Goal: Task Accomplishment & Management: Use online tool/utility

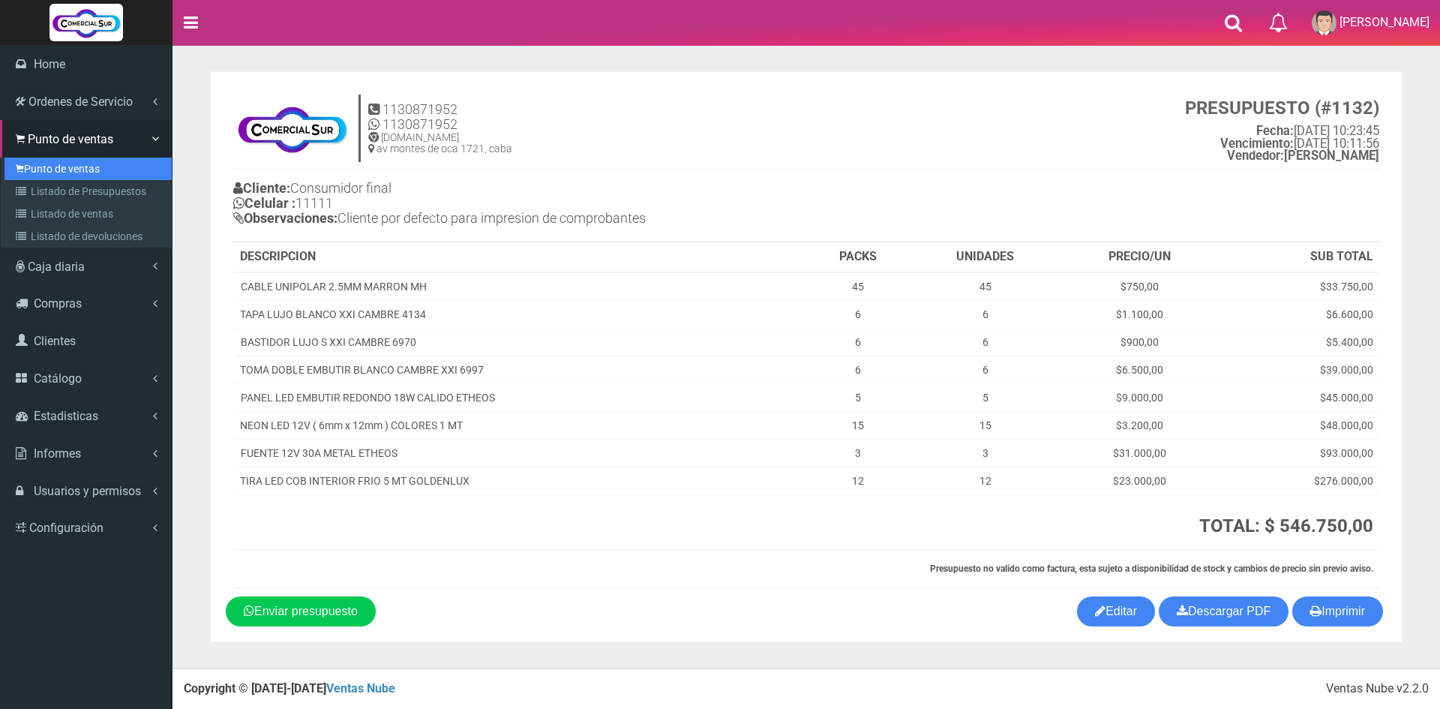
click at [70, 161] on link "Punto de ventas" at bounding box center [88, 169] width 167 height 23
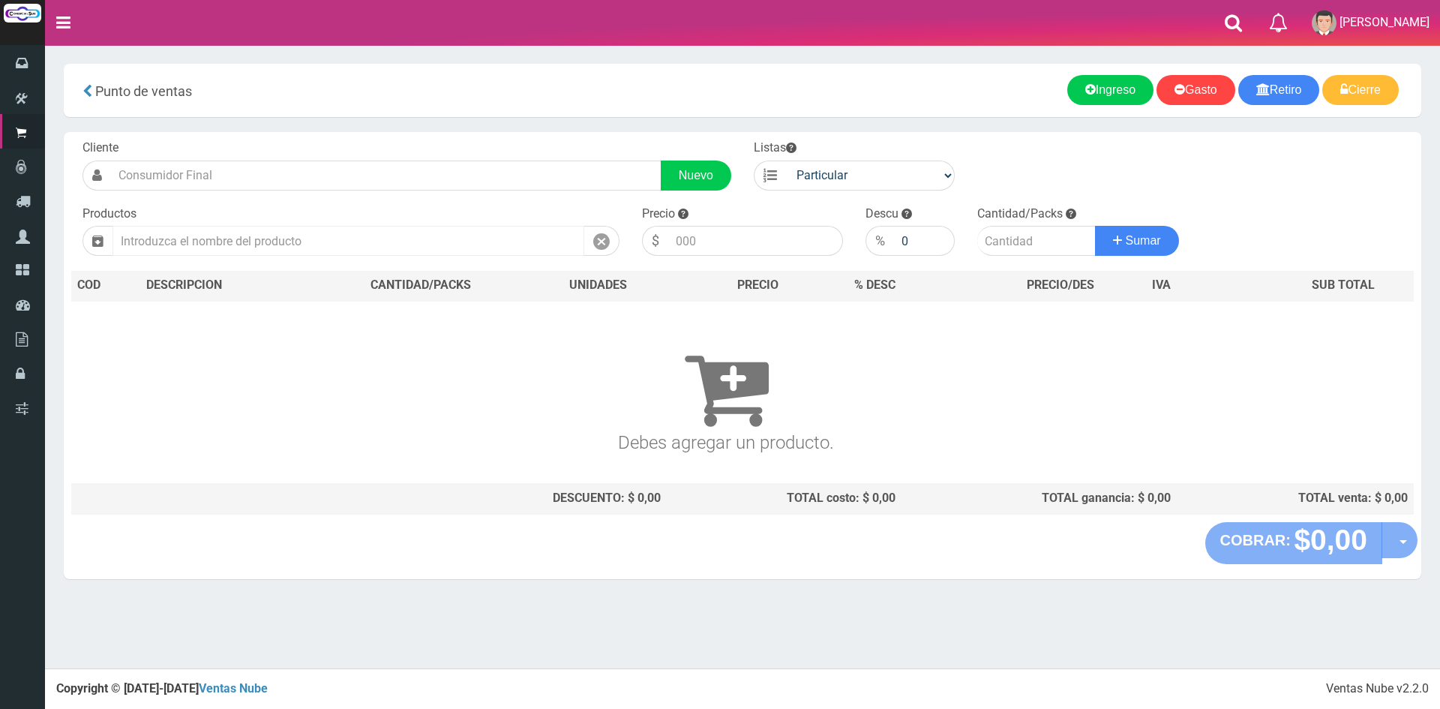
click at [298, 233] on input "text" at bounding box center [349, 241] width 472 height 30
type input "t"
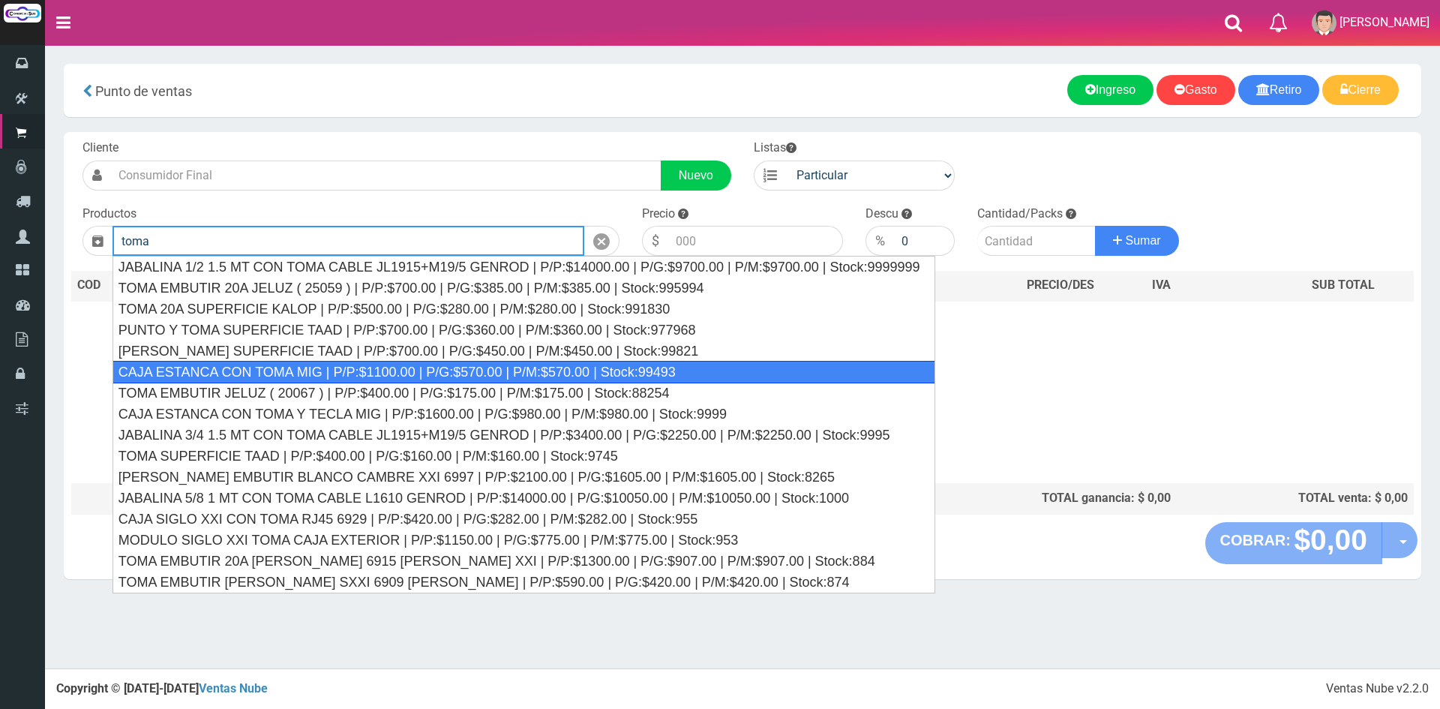
click at [404, 365] on div "CAJA ESTANCA CON TOMA MIG | P/P:$1100.00 | P/G:$570.00 | P/M:$570.00 | Stock:99…" at bounding box center [524, 372] width 823 height 23
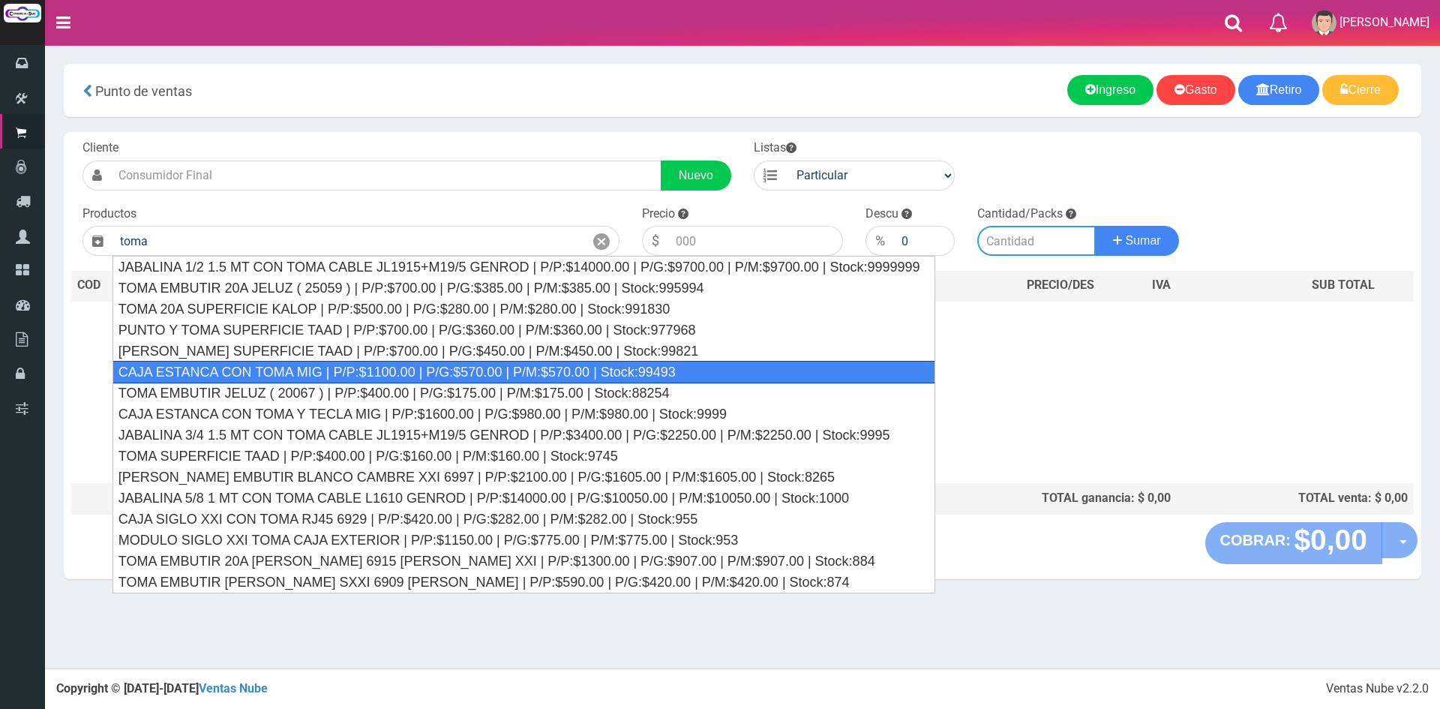
type input "CAJA ESTANCA CON TOMA MIG | P/P:$1100.00 | P/G:$570.00 | P/M:$570.00 | Stock:99…"
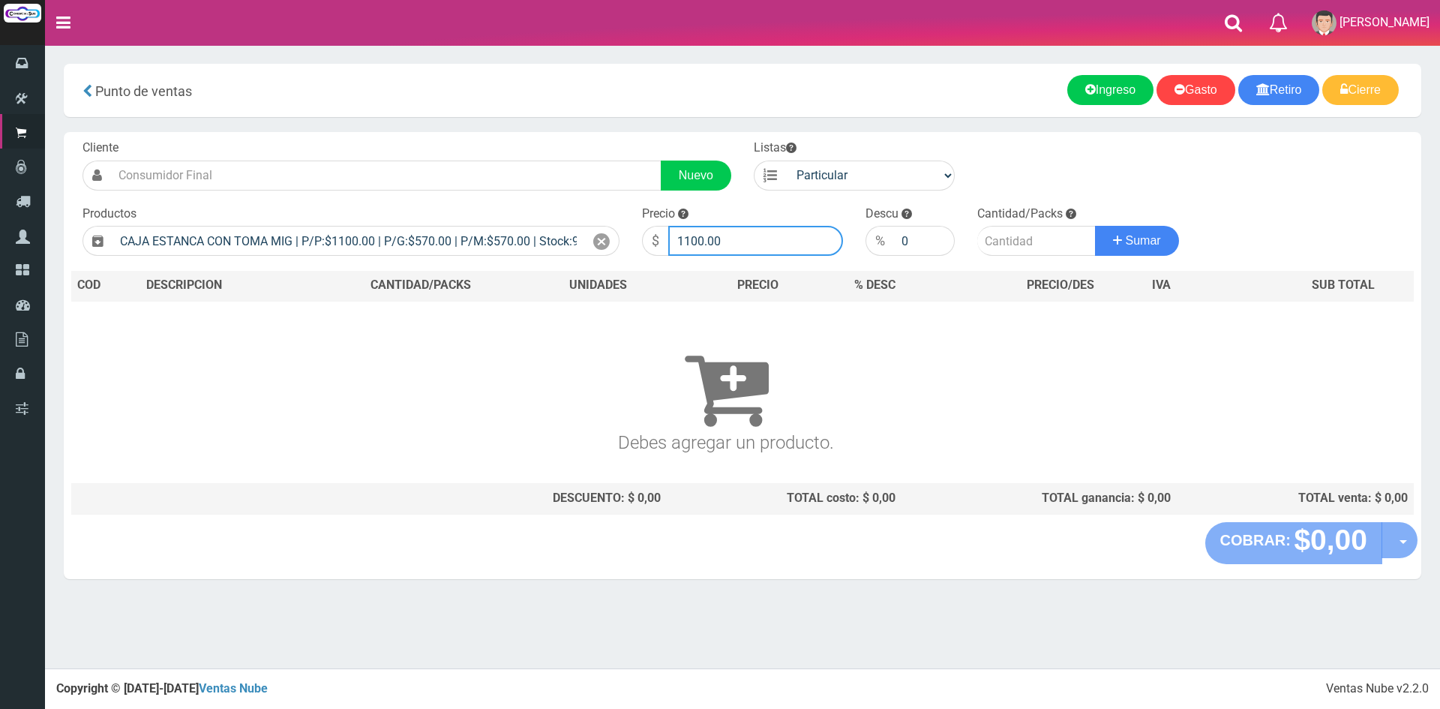
drag, startPoint x: 783, startPoint y: 238, endPoint x: 481, endPoint y: 216, distance: 303.1
click at [485, 140] on form "Cliente Nuevo Listas Particular Gremio Mayoristas" at bounding box center [742, 140] width 1343 height 0
type input "8000"
type input "1"
click at [1095, 226] on button "Sumar" at bounding box center [1137, 241] width 84 height 30
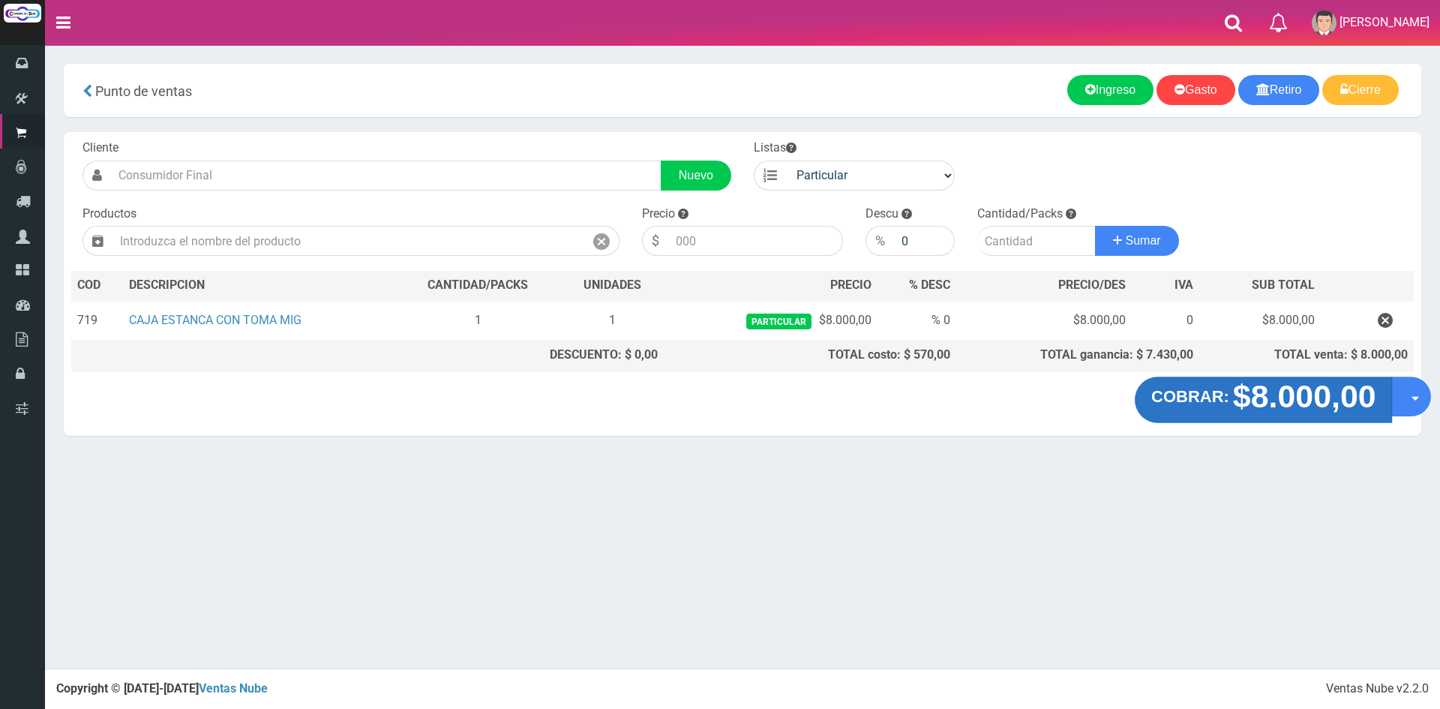
click at [1274, 412] on strong "$8.000,00" at bounding box center [1304, 396] width 143 height 35
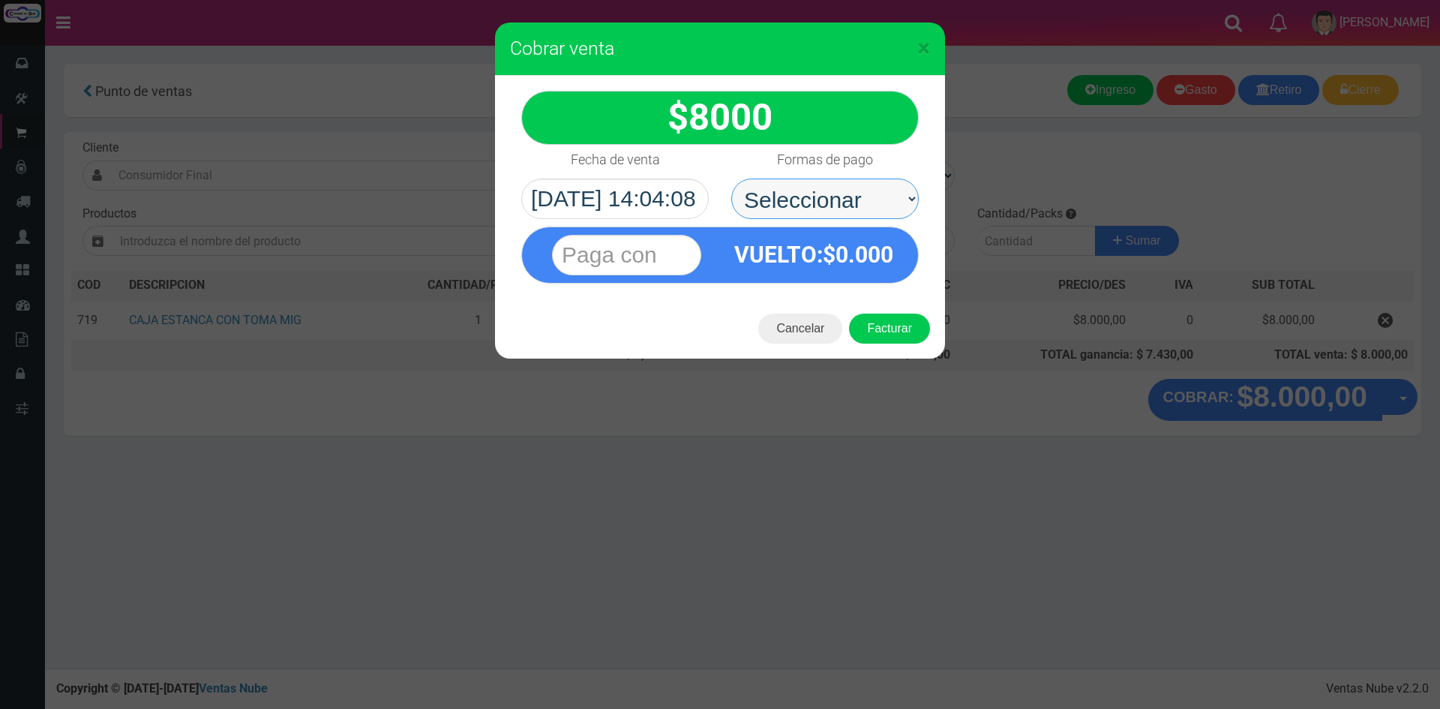
click at [878, 196] on select "Seleccionar Efectivo Tarjeta de Crédito Depósito Débito" at bounding box center [825, 199] width 188 height 41
select select "Tarjeta de Crédito"
click at [731, 179] on select "Seleccionar Efectivo Tarjeta de Crédito Depósito Débito" at bounding box center [825, 199] width 188 height 41
click at [657, 237] on input "text" at bounding box center [626, 255] width 149 height 41
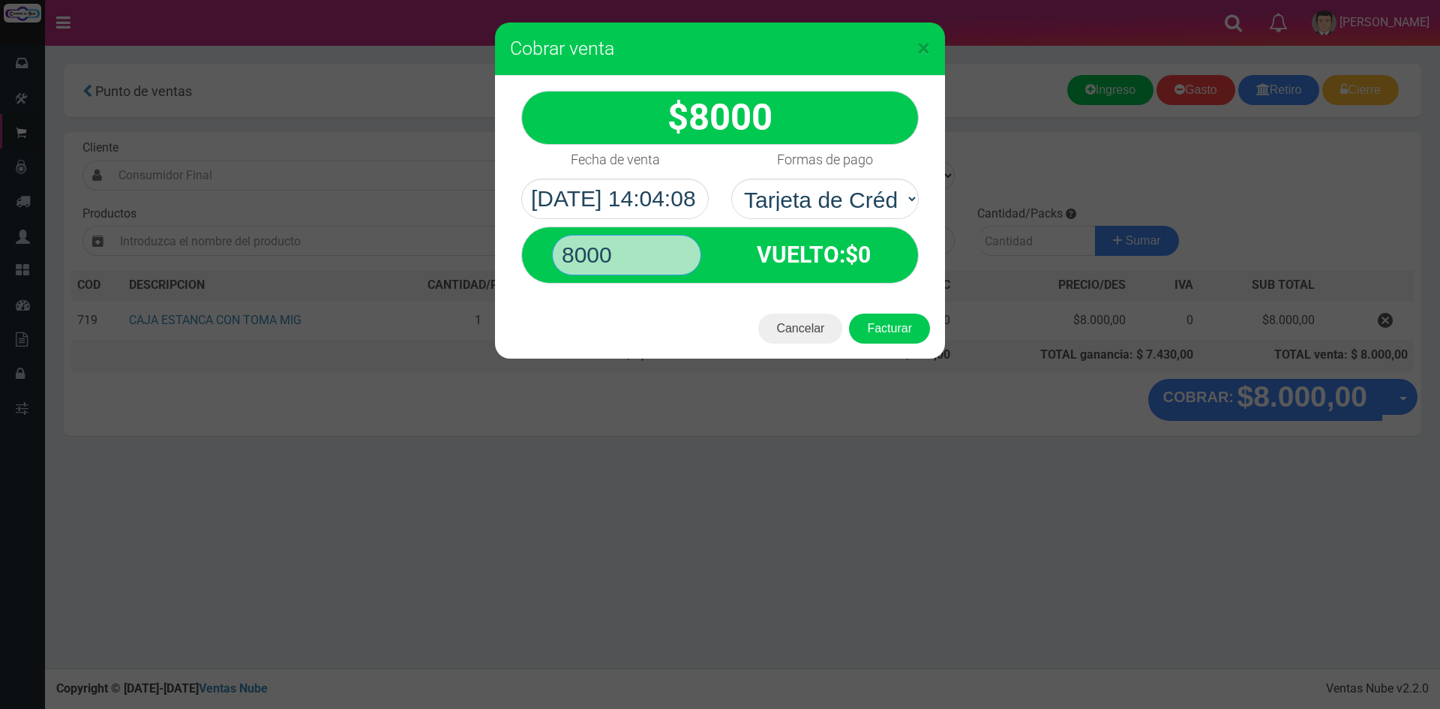
type input "8000"
click at [849, 314] on button "Facturar" at bounding box center [889, 329] width 81 height 30
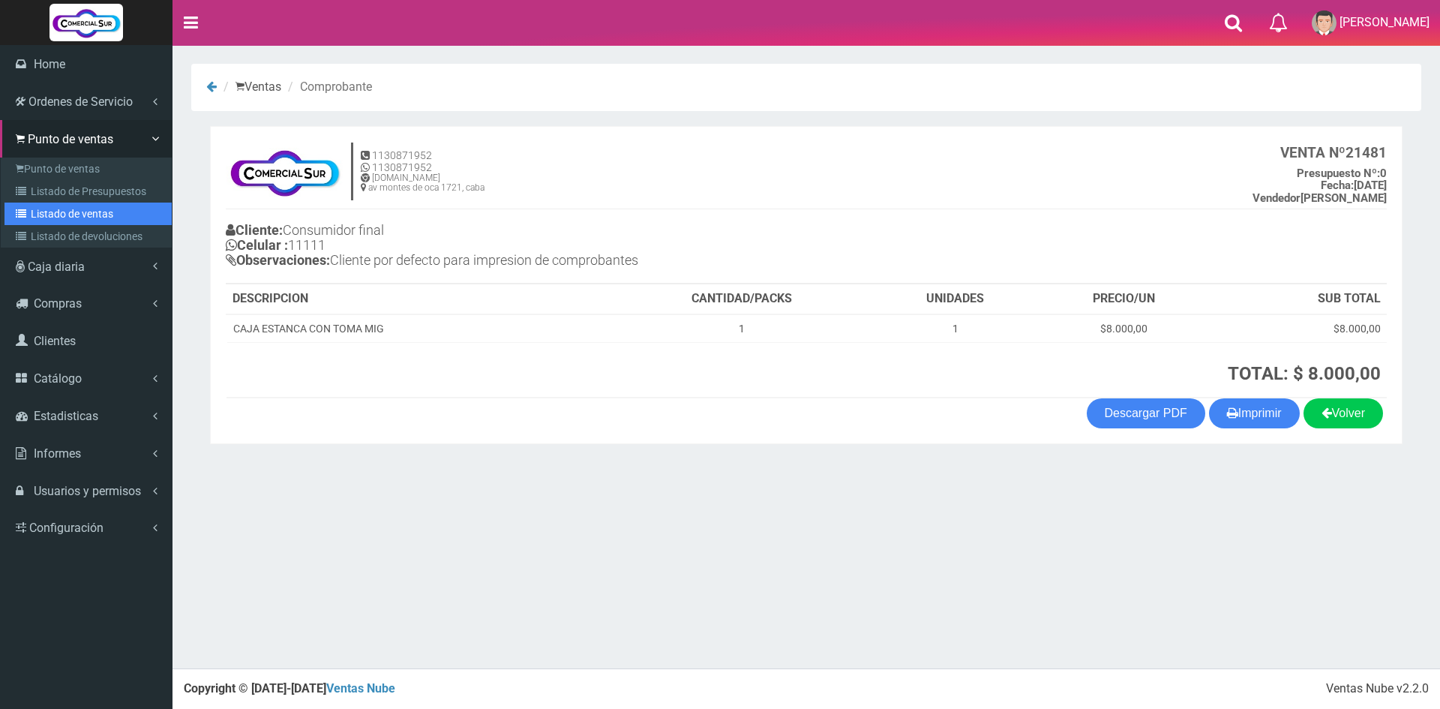
click at [95, 210] on link "Listado de ventas" at bounding box center [88, 214] width 167 height 23
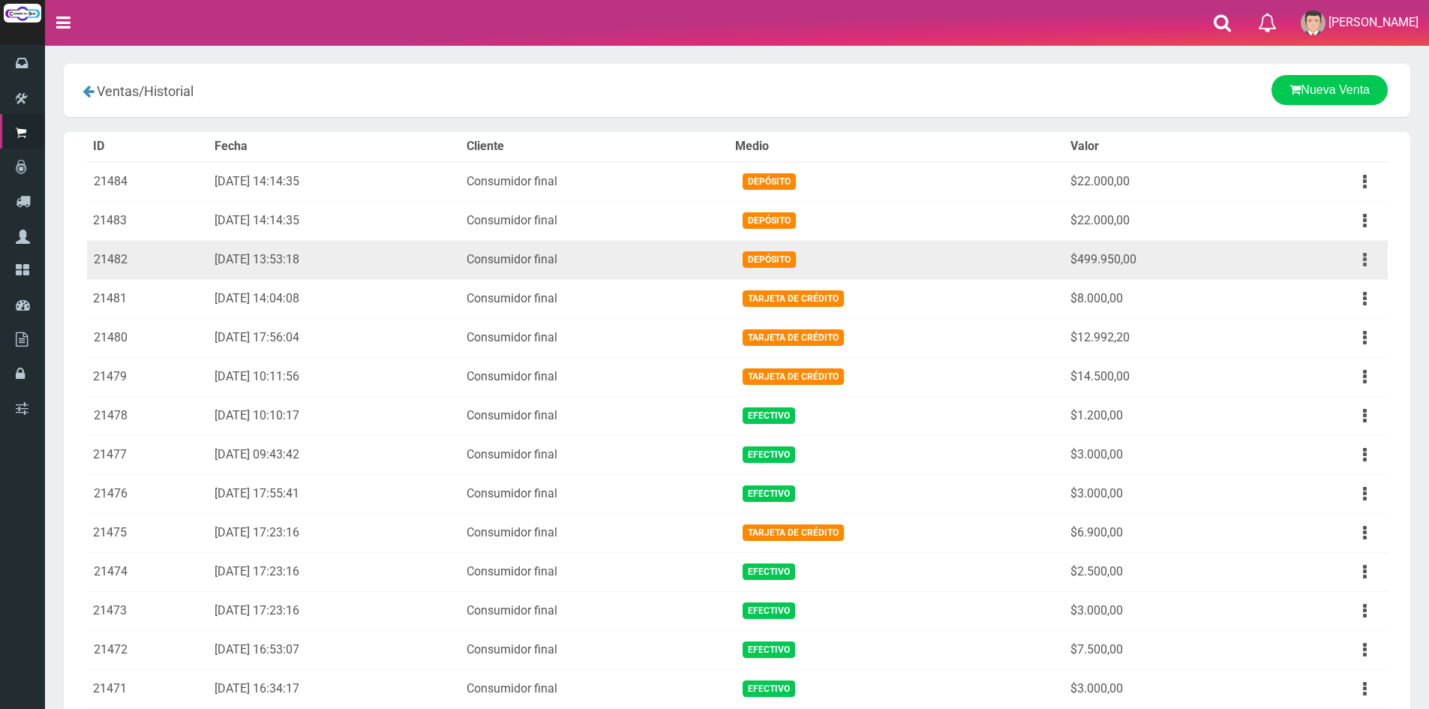
click at [1357, 261] on button "button" at bounding box center [1365, 260] width 34 height 26
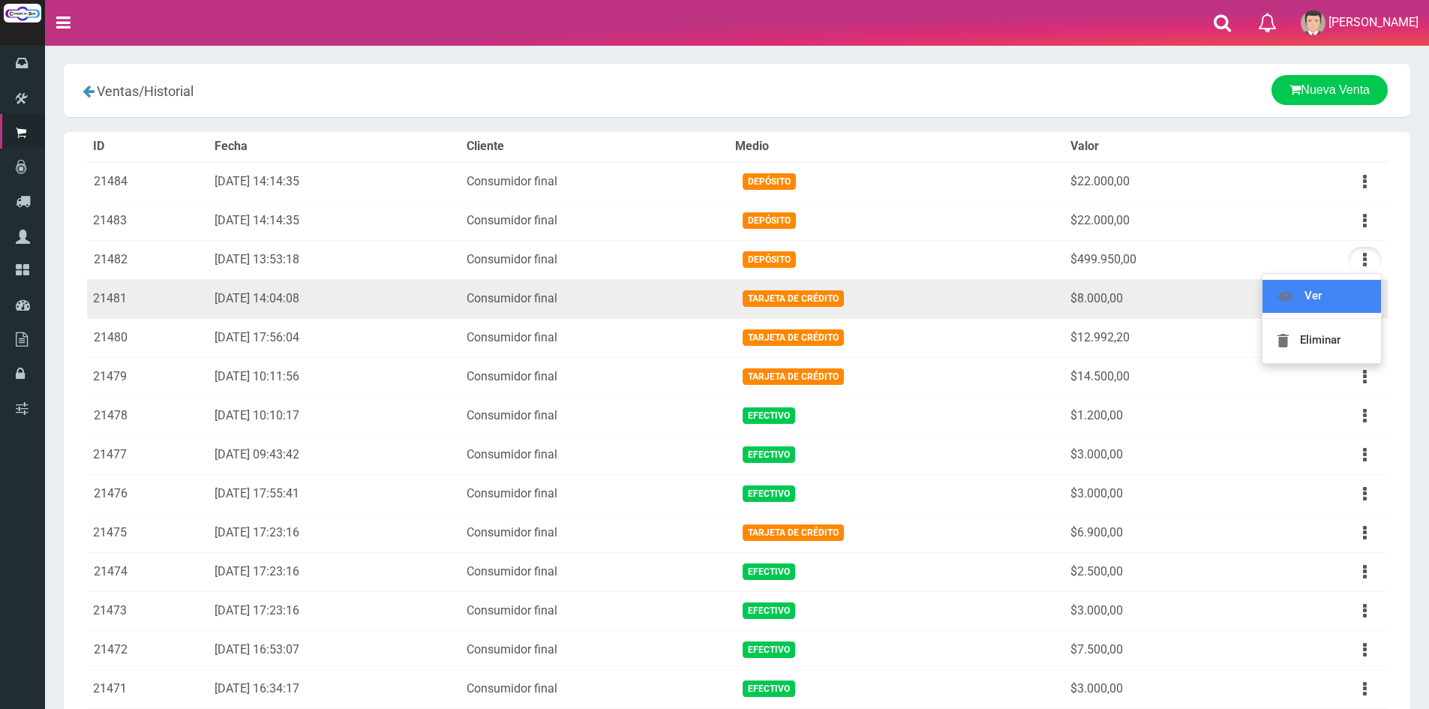
click at [1350, 293] on link "Ver" at bounding box center [1322, 296] width 119 height 33
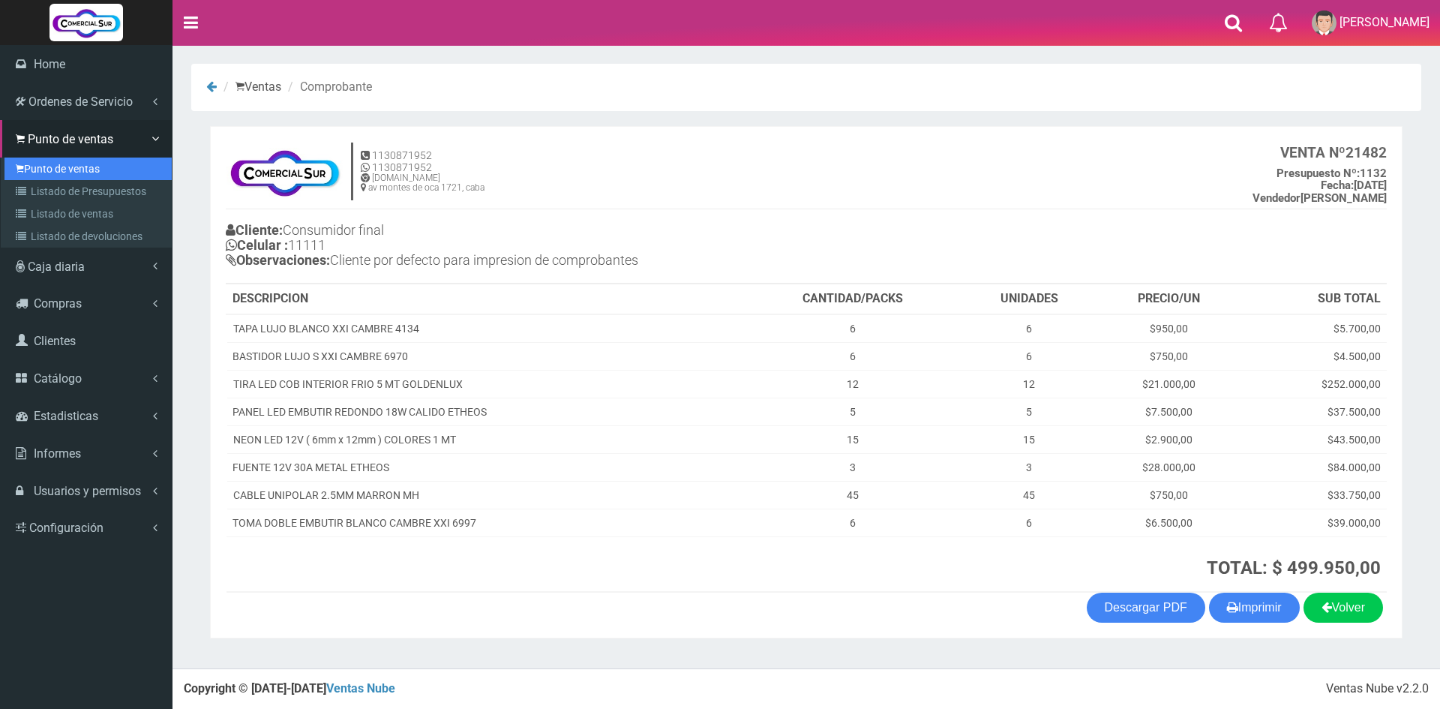
click at [69, 176] on link "Punto de ventas" at bounding box center [88, 169] width 167 height 23
